Goal: Transaction & Acquisition: Purchase product/service

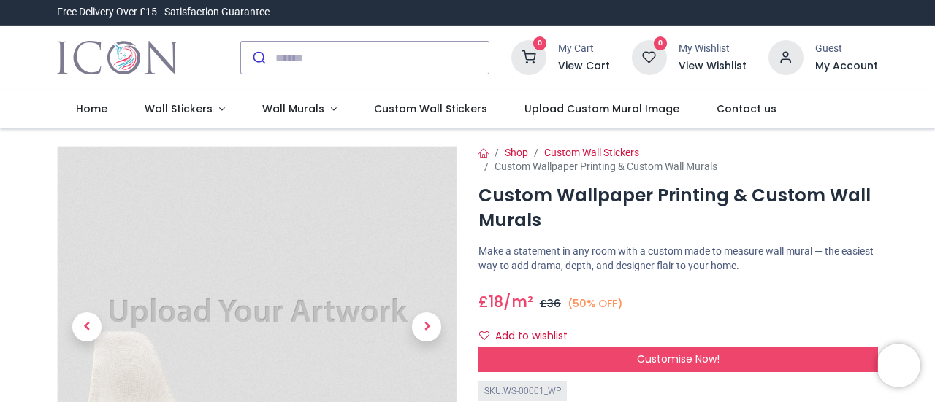
click at [814, 287] on div "£ 18 18.0 /m² GBP £ 36 (50% OFF) £ 36.00 Not Available For Sale" at bounding box center [678, 299] width 400 height 27
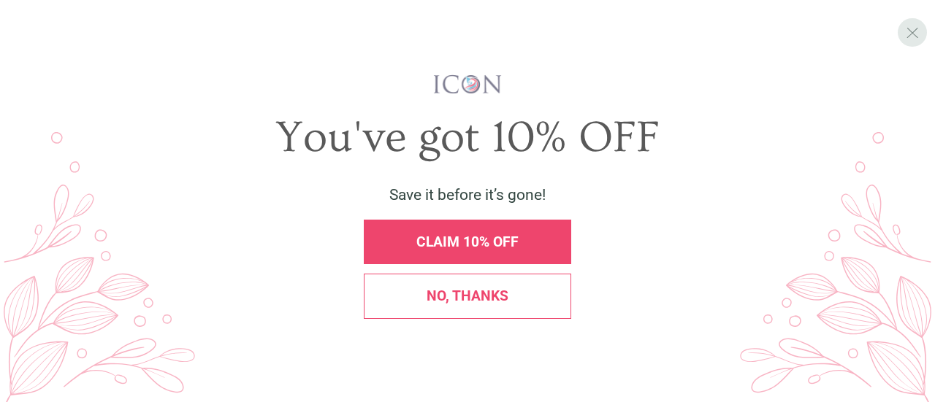
click at [915, 43] on div "X" at bounding box center [912, 32] width 28 height 28
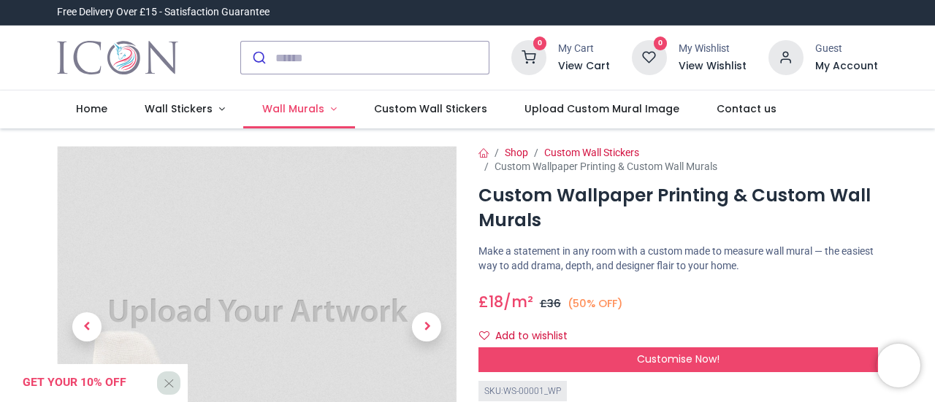
click at [321, 107] on link "Wall Murals" at bounding box center [299, 110] width 112 height 38
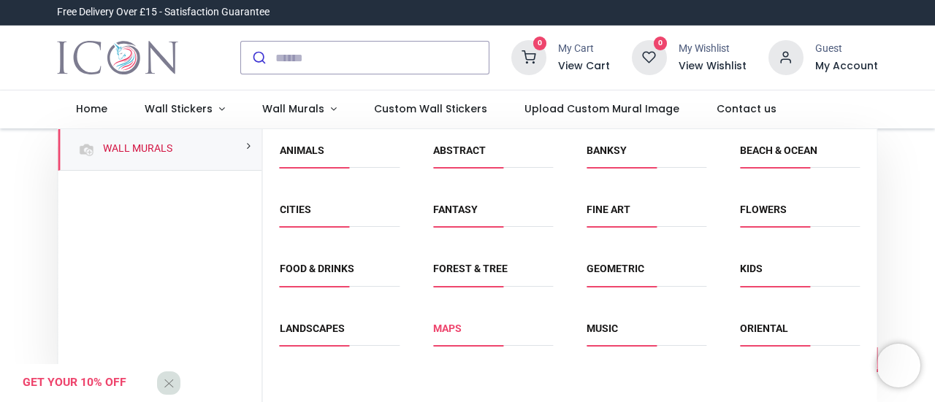
click at [441, 328] on link "Maps" at bounding box center [447, 329] width 28 height 12
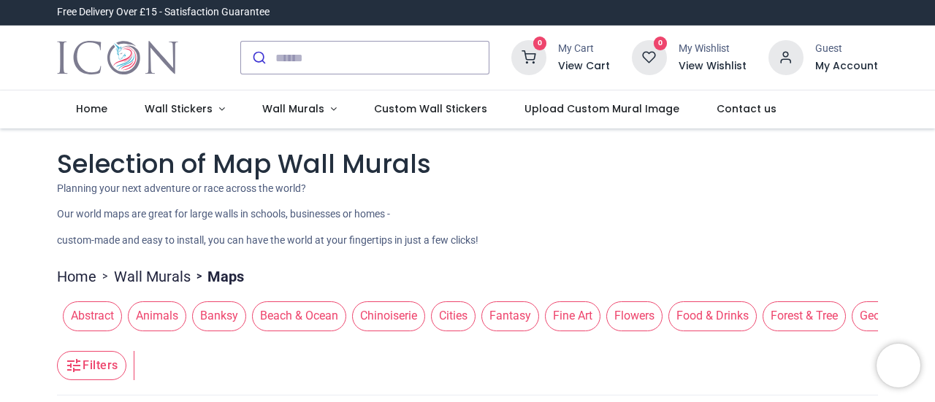
click at [795, 356] on header "Filters Filters" at bounding box center [467, 366] width 820 height 58
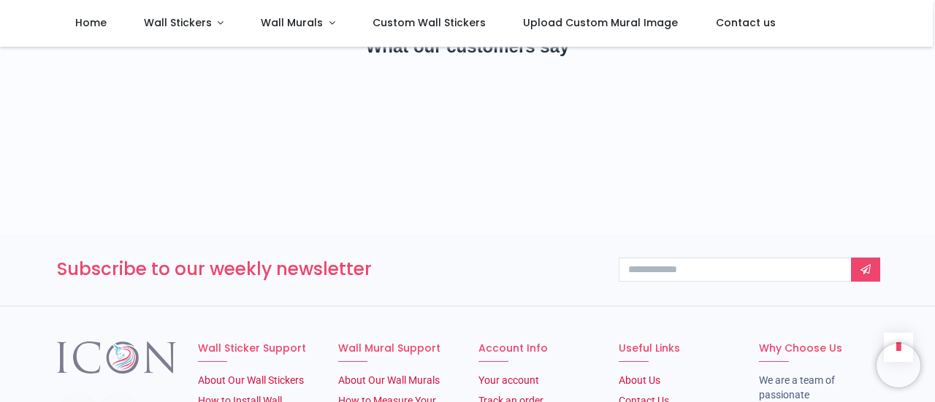
scroll to position [1402, 0]
